Goal: Task Accomplishment & Management: Complete application form

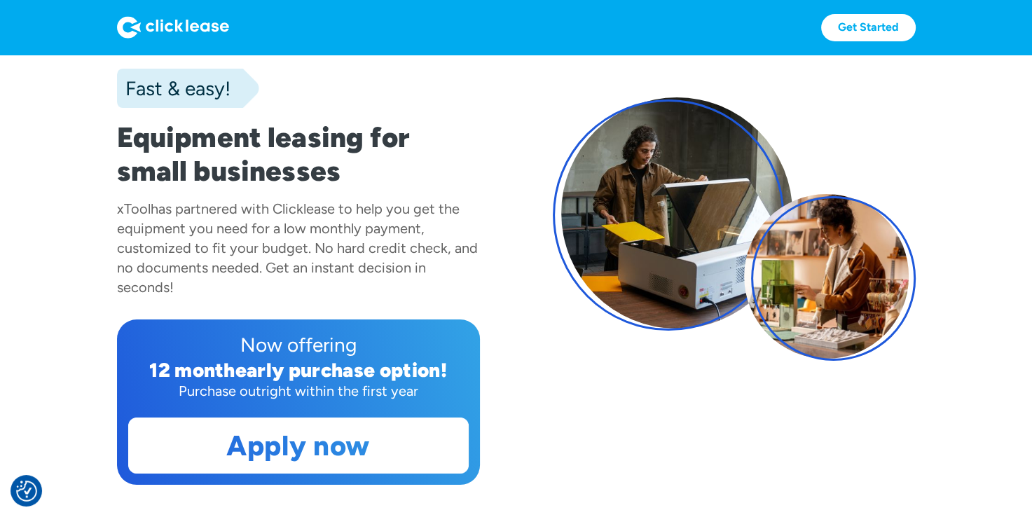
scroll to position [210, 0]
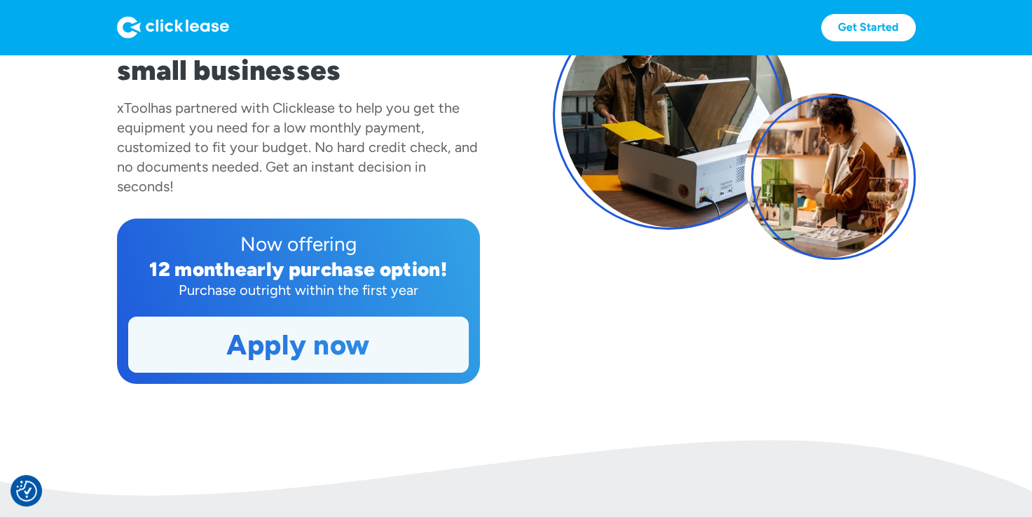
click at [322, 351] on link "Apply now" at bounding box center [298, 344] width 339 height 55
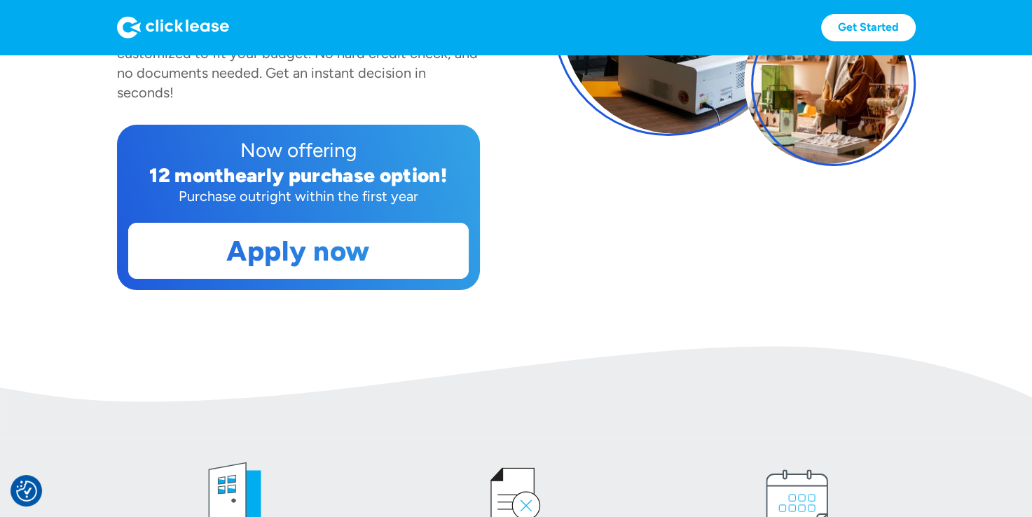
scroll to position [350, 0]
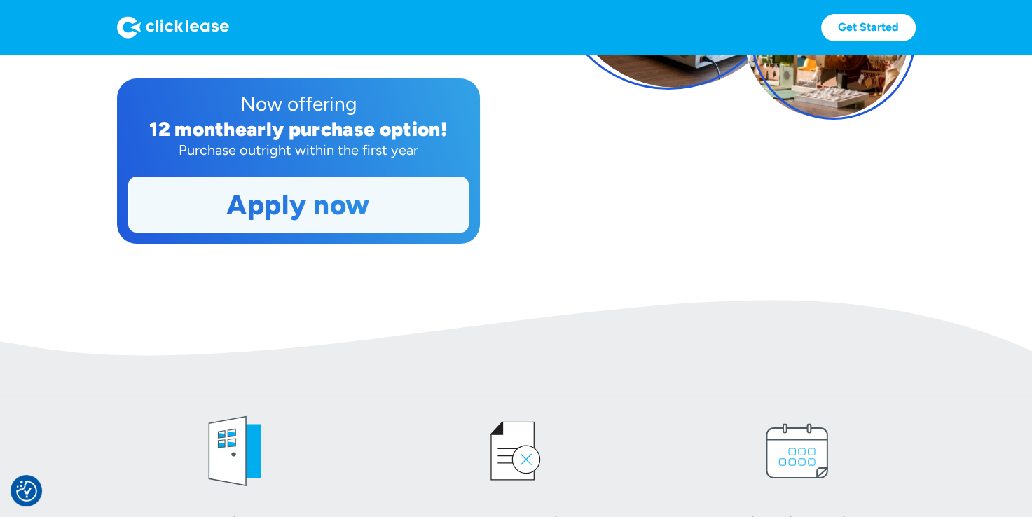
click at [283, 194] on link "Apply now" at bounding box center [298, 204] width 339 height 55
